Goal: Task Accomplishment & Management: Complete application form

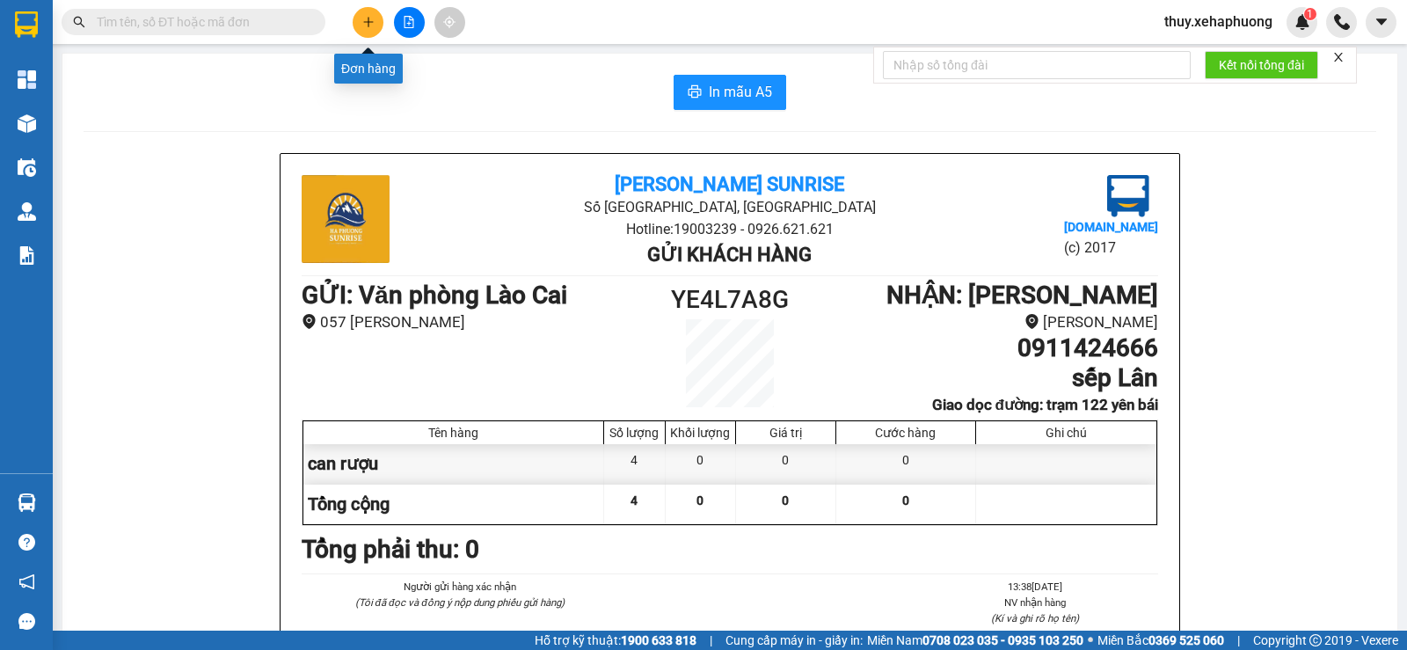
click at [371, 24] on icon "plus" at bounding box center [368, 22] width 12 height 12
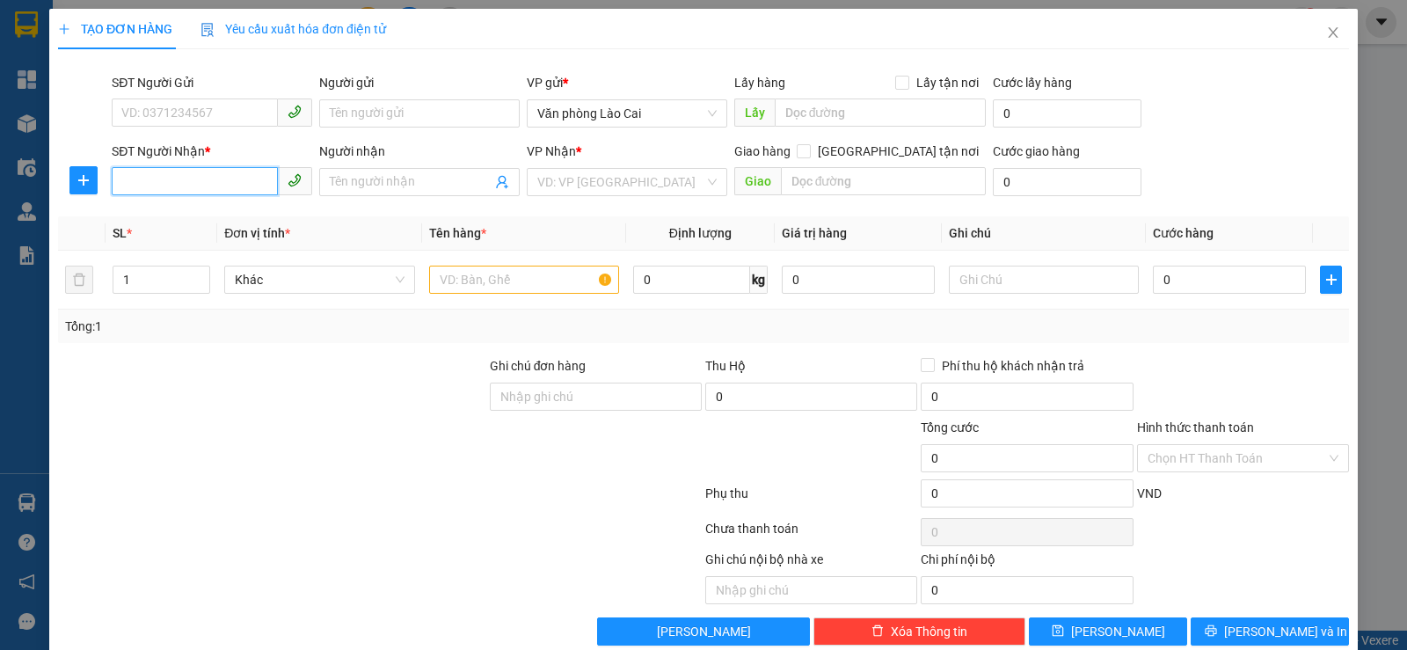
click at [178, 181] on input "SĐT Người Nhận *" at bounding box center [195, 181] width 166 height 28
type input "0376062463"
click at [1194, 274] on input "0" at bounding box center [1229, 280] width 153 height 28
click at [1153, 278] on input "0" at bounding box center [1229, 280] width 153 height 28
click at [1153, 281] on input "0" at bounding box center [1229, 280] width 153 height 28
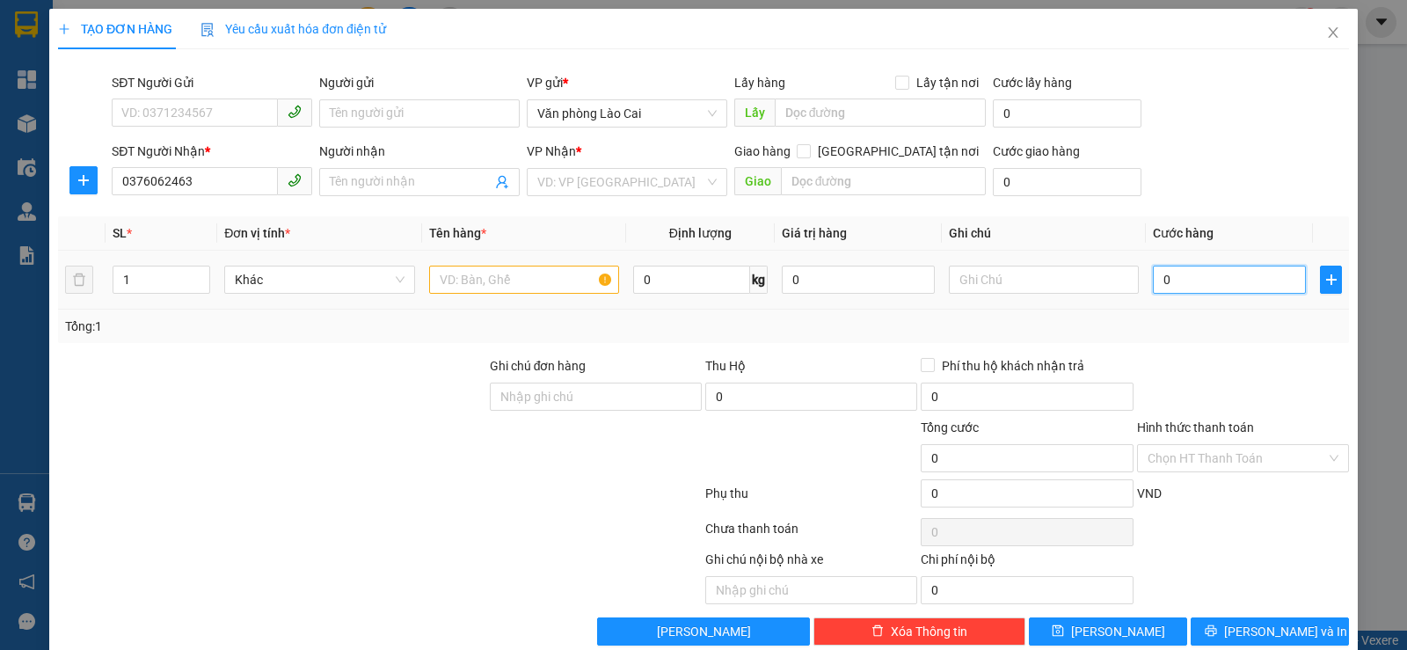
click at [1153, 277] on input "0" at bounding box center [1229, 280] width 153 height 28
type input "40"
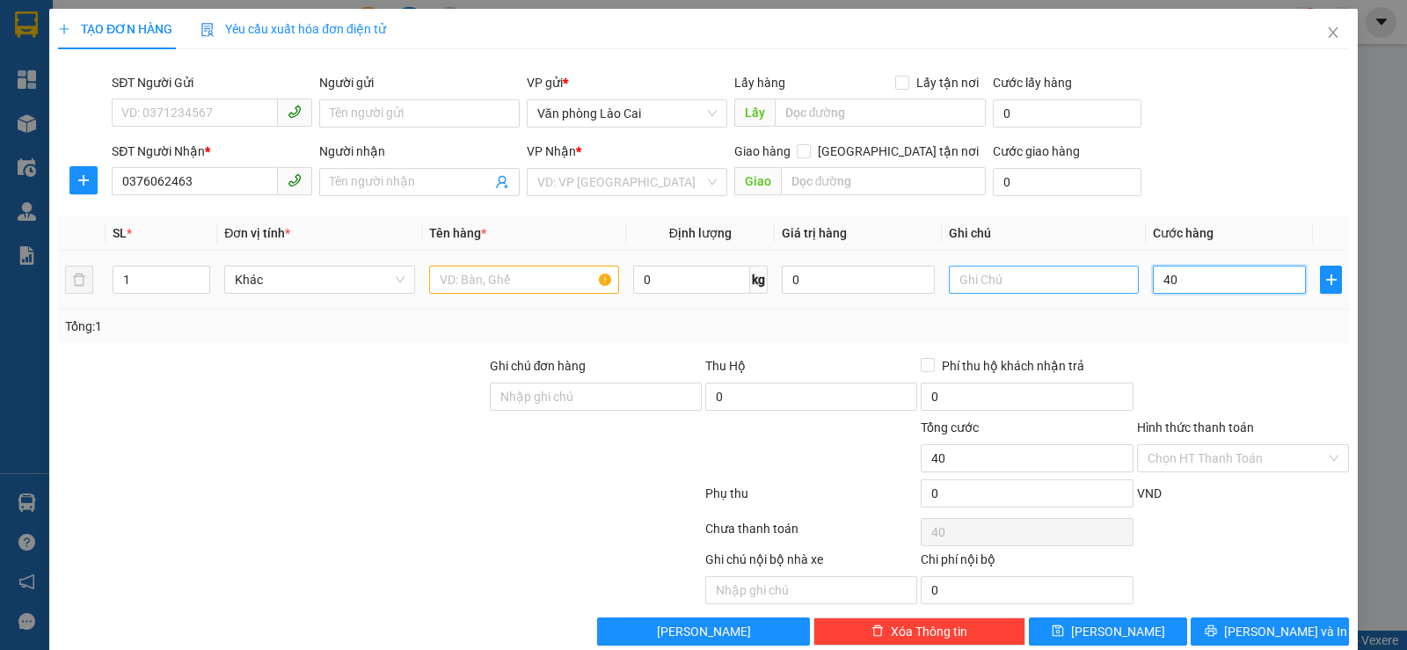
type input "400"
type input "4.000"
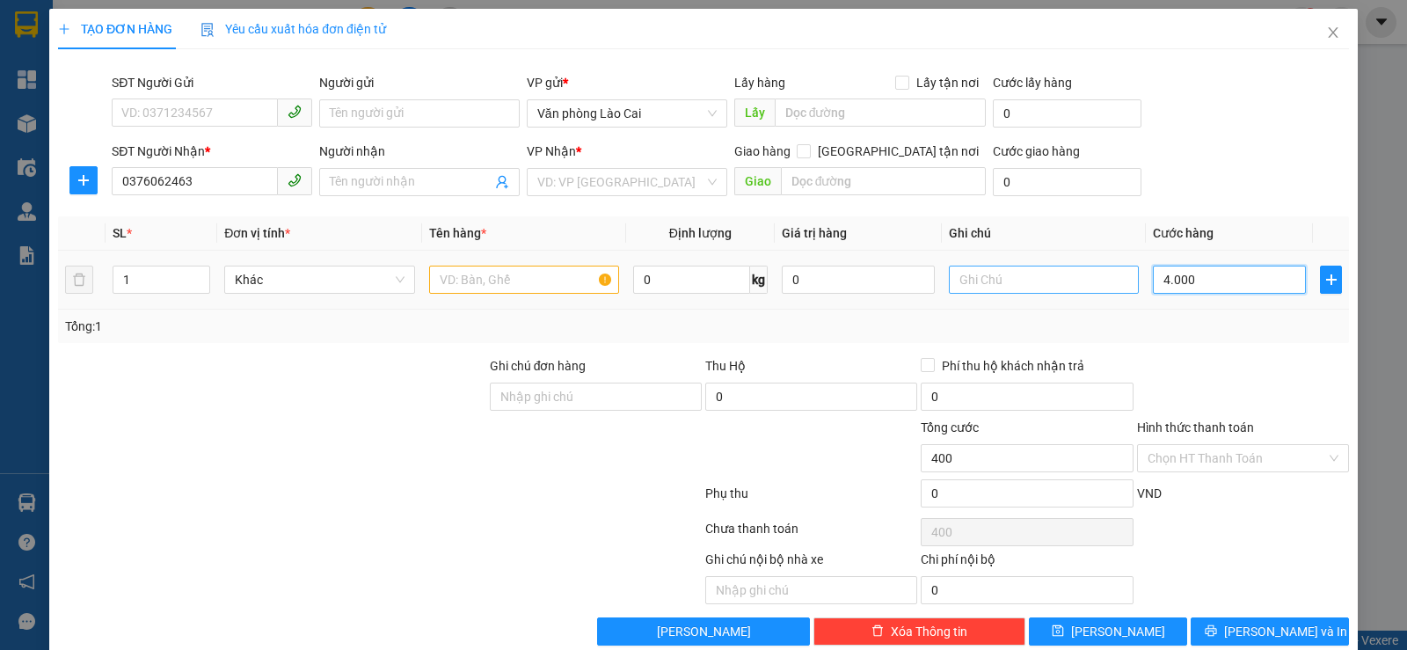
type input "4.000"
type input "40.000"
type input "400.000"
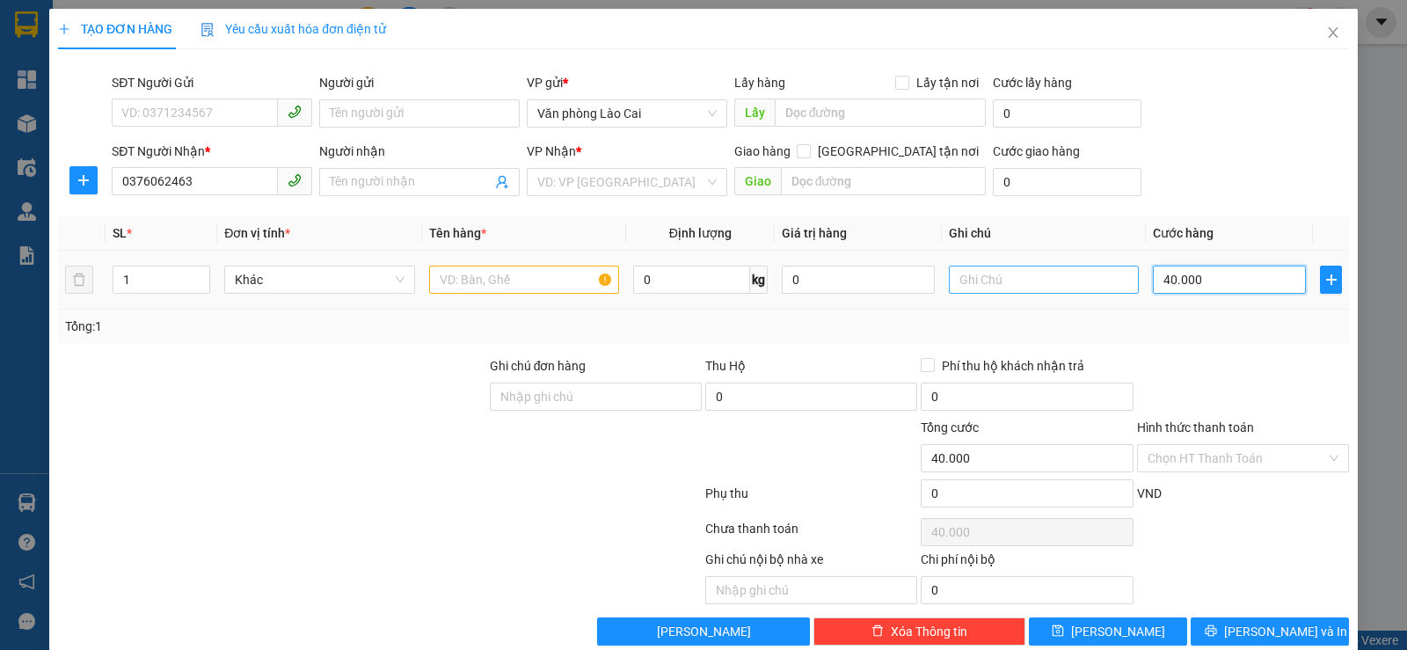
type input "400.000"
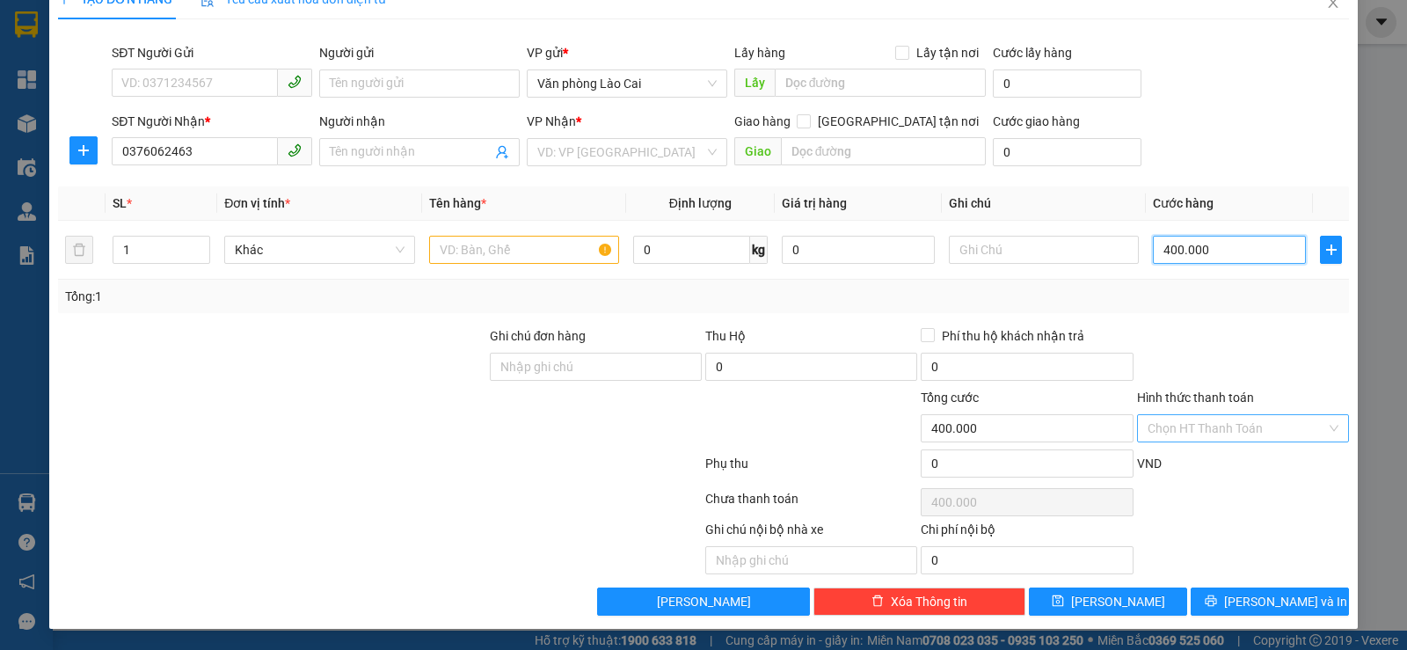
type input "400.000"
click at [1208, 424] on input "Hình thức thanh toán" at bounding box center [1237, 428] width 179 height 26
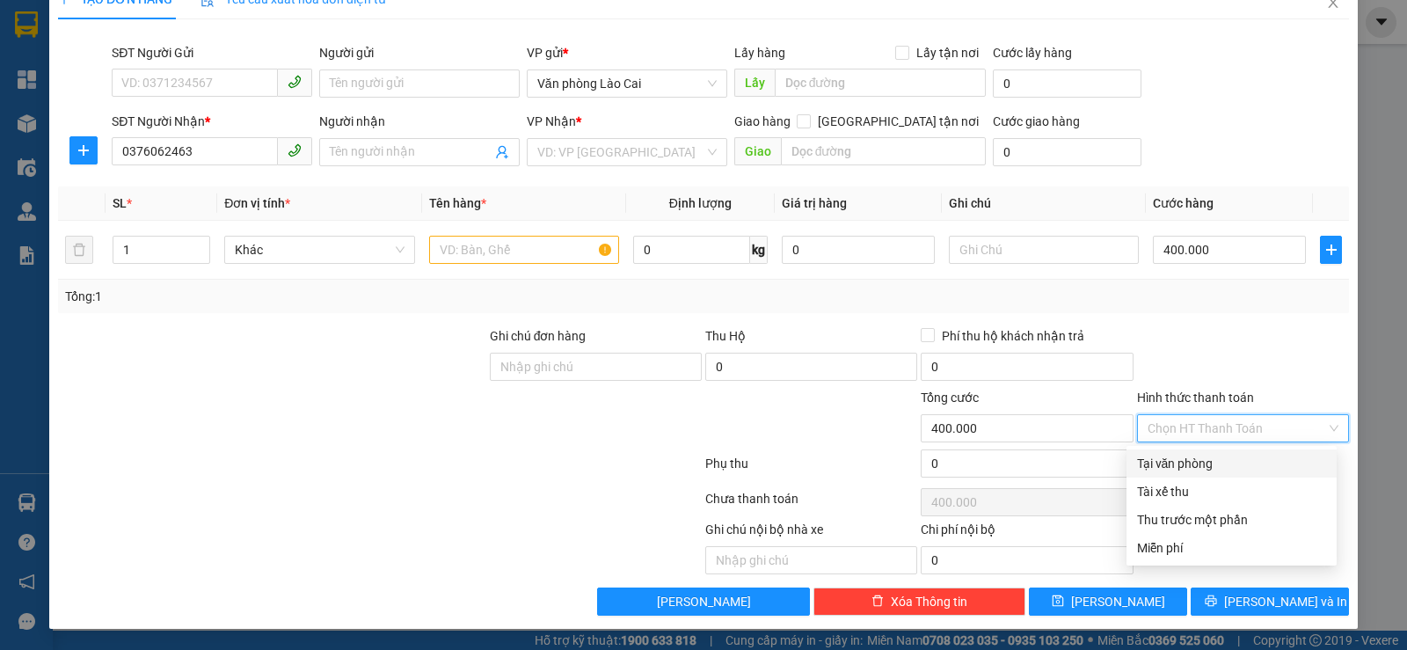
click at [1207, 464] on div "Tại văn phòng" at bounding box center [1231, 463] width 189 height 19
type input "0"
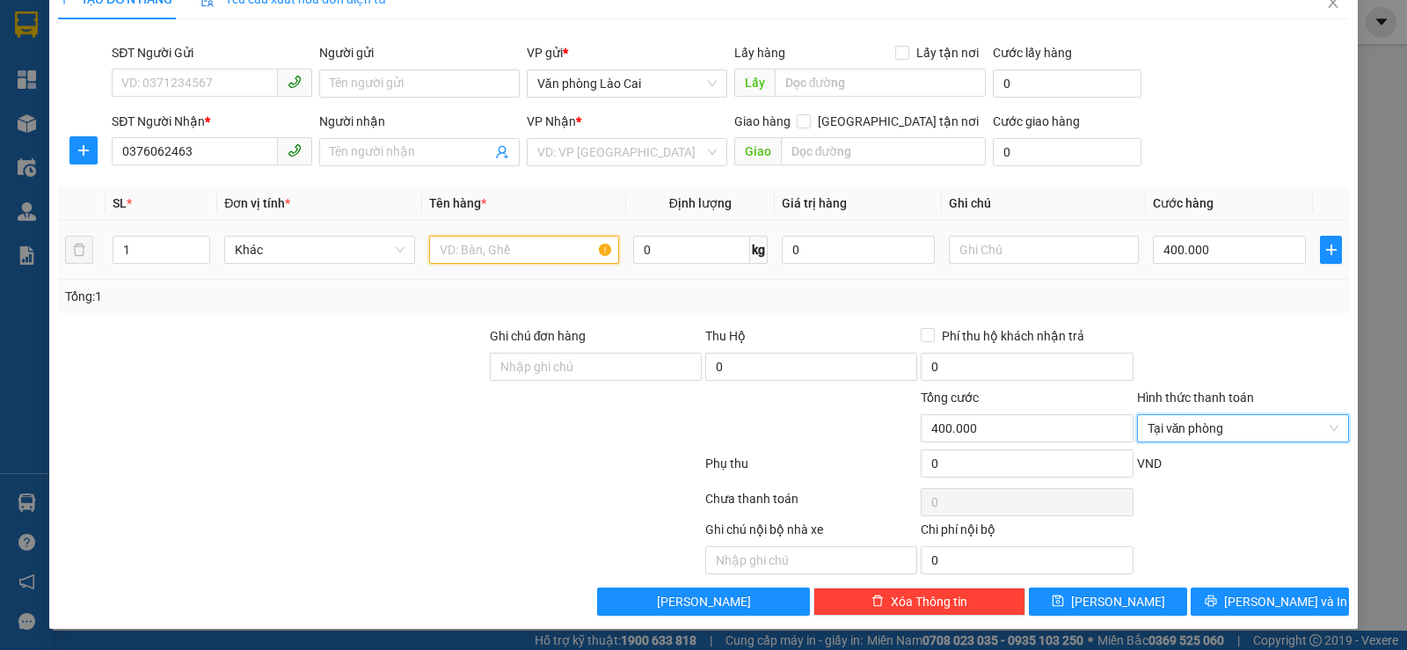
click at [455, 252] on input "text" at bounding box center [524, 250] width 190 height 28
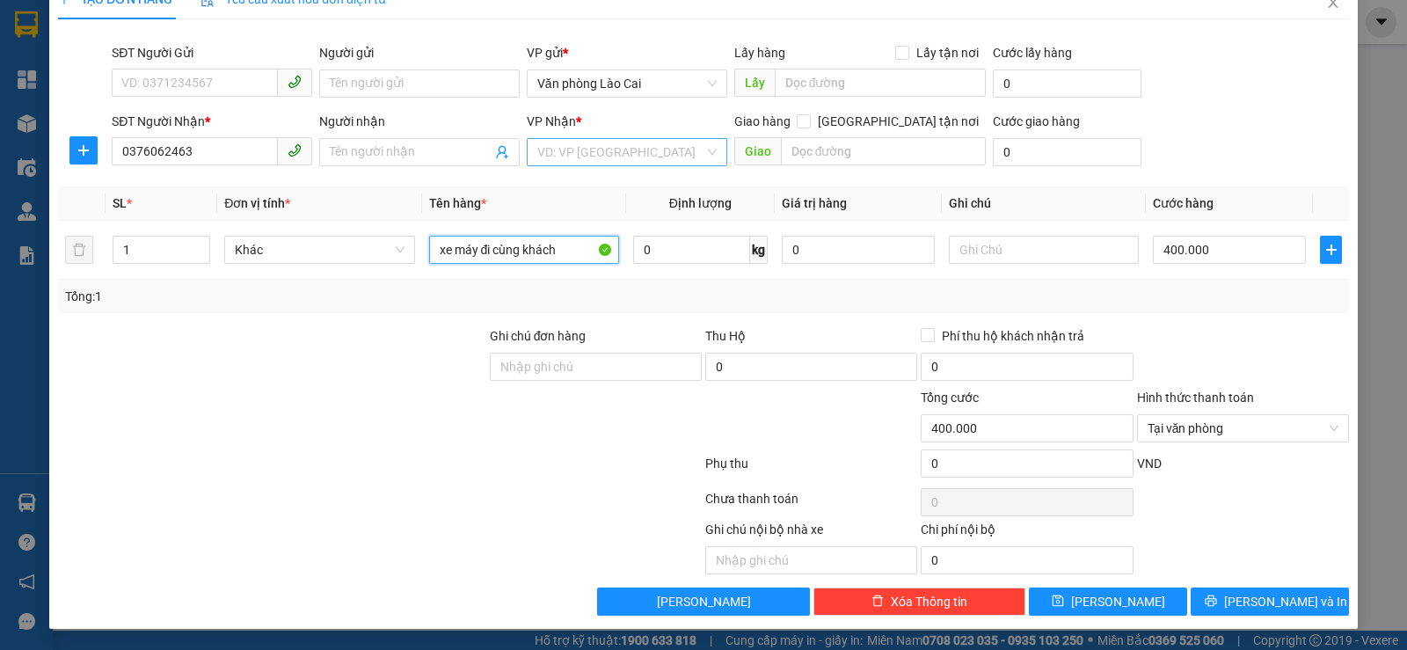
type input "xe máy đi cùng khách"
click at [570, 148] on input "search" at bounding box center [620, 152] width 167 height 26
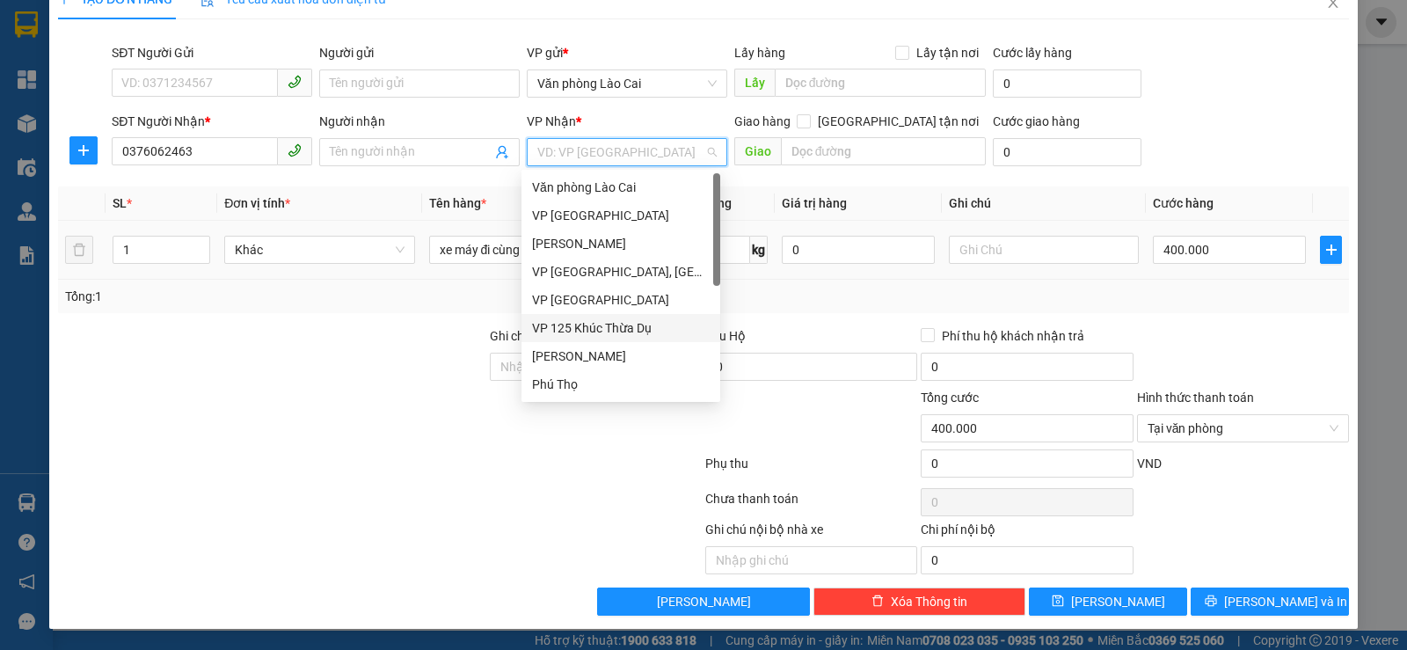
drag, startPoint x: 609, startPoint y: 322, endPoint x: 722, endPoint y: 229, distance: 146.9
click at [610, 318] on div "VP 125 Khúc Thừa Dụ" at bounding box center [621, 327] width 178 height 19
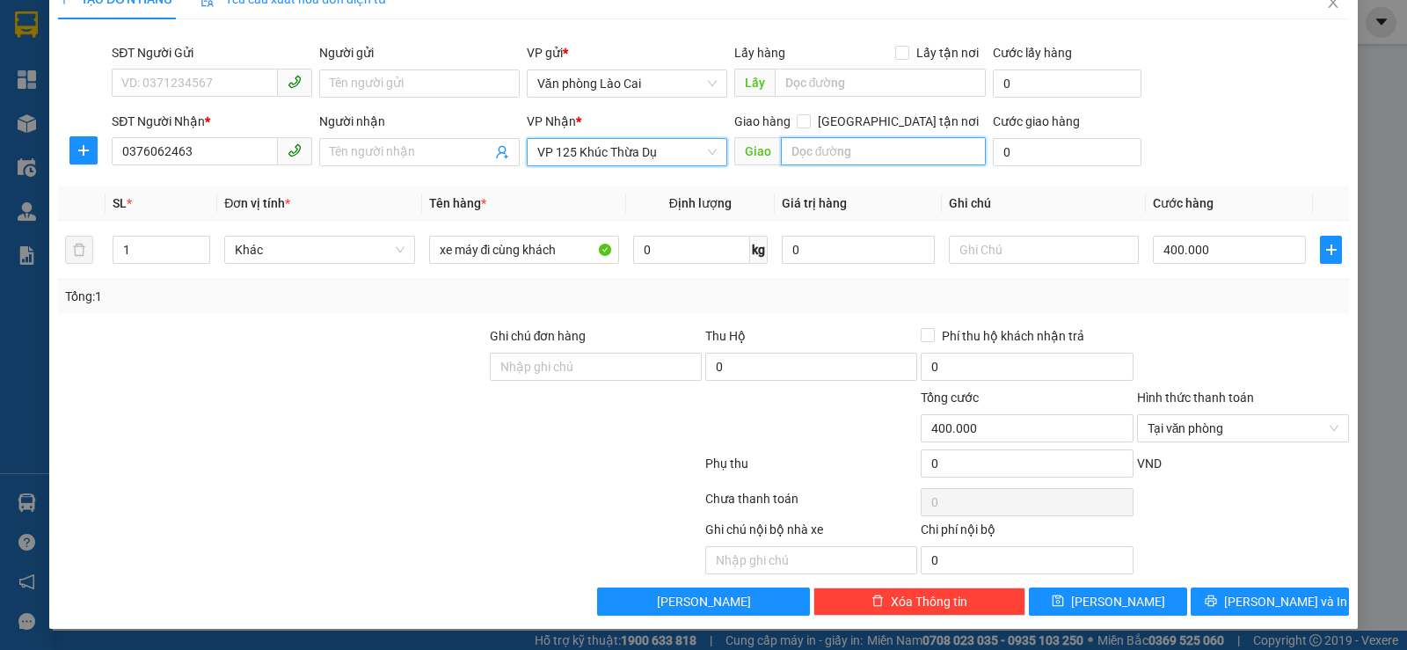
click at [782, 155] on input "text" at bounding box center [884, 151] width 206 height 28
type input "d"
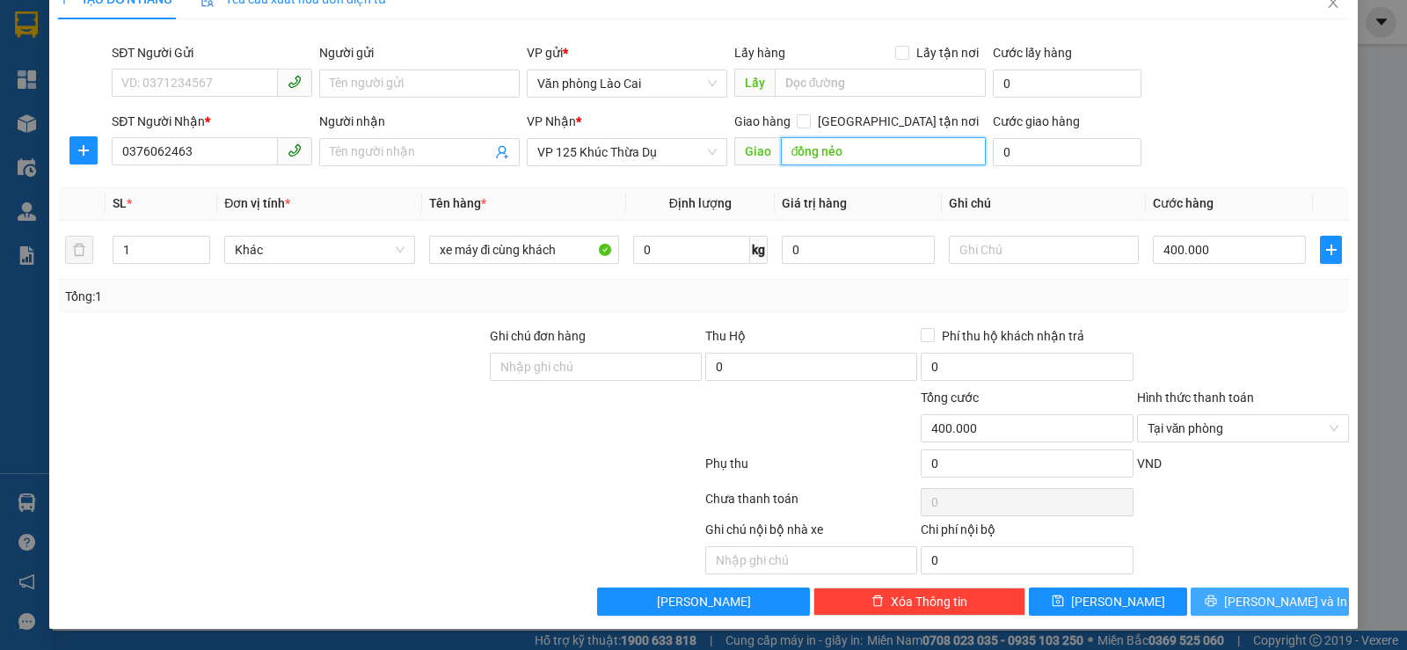
type input "đồng nẻo"
click at [1267, 604] on span "[PERSON_NAME] và In" at bounding box center [1285, 601] width 123 height 19
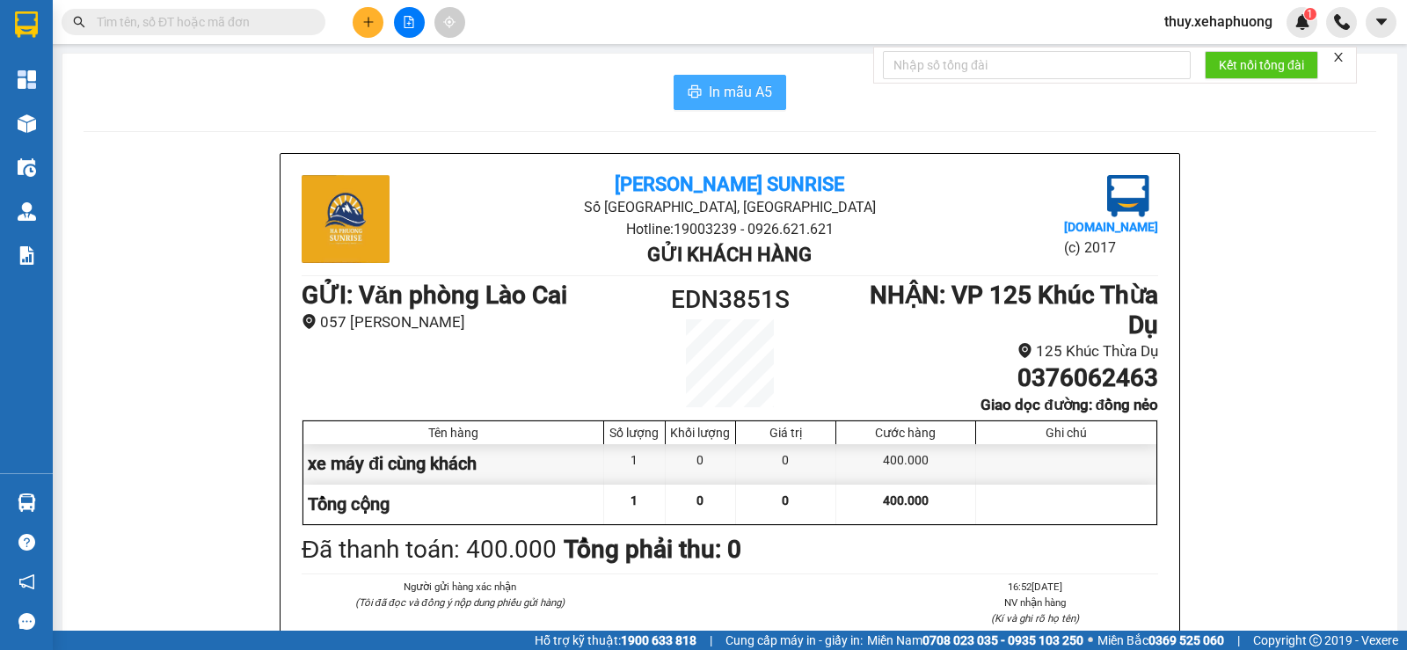
click at [719, 87] on span "In mẫu A5" at bounding box center [740, 92] width 63 height 22
